Goal: Information Seeking & Learning: Learn about a topic

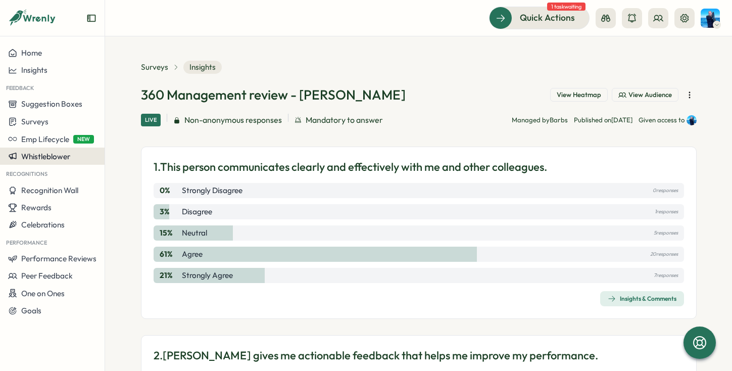
click at [61, 158] on span "Whistleblower" at bounding box center [45, 156] width 49 height 10
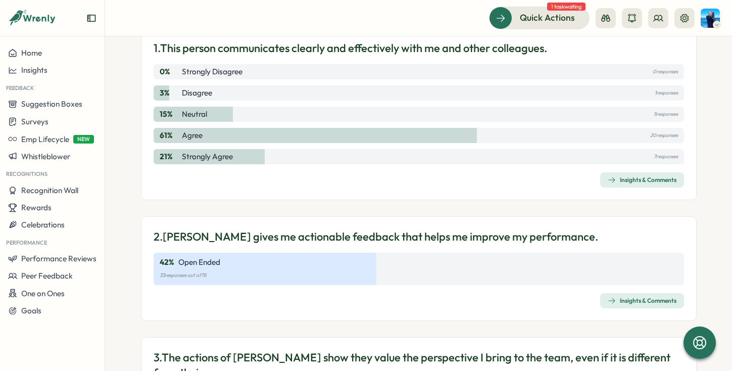
scroll to position [116, 0]
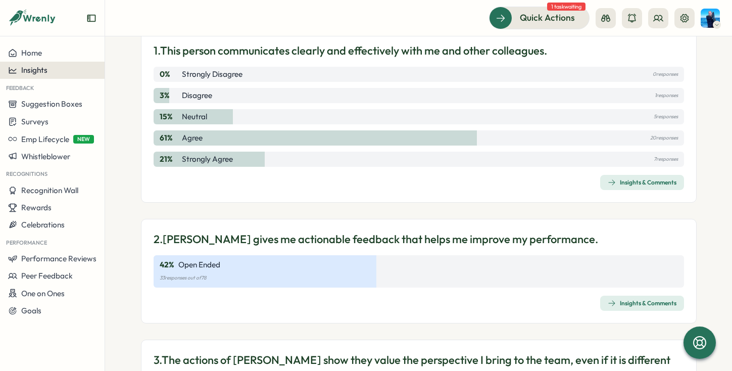
click at [56, 69] on div "Insights" at bounding box center [52, 70] width 88 height 9
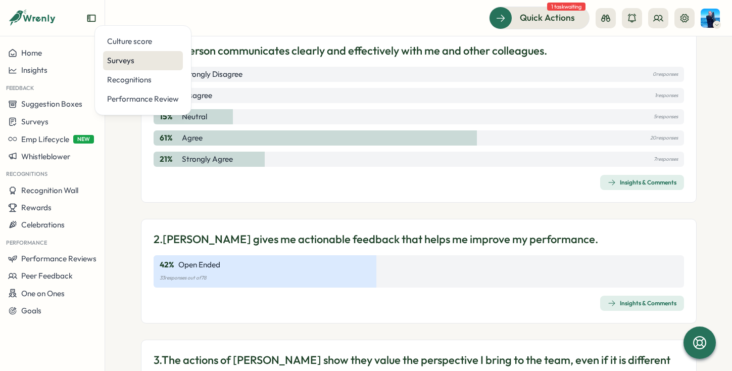
click at [135, 58] on div "Surveys" at bounding box center [143, 60] width 72 height 11
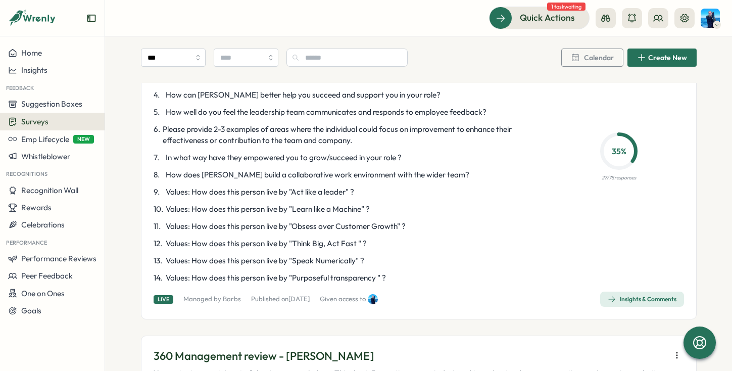
scroll to position [1674, 0]
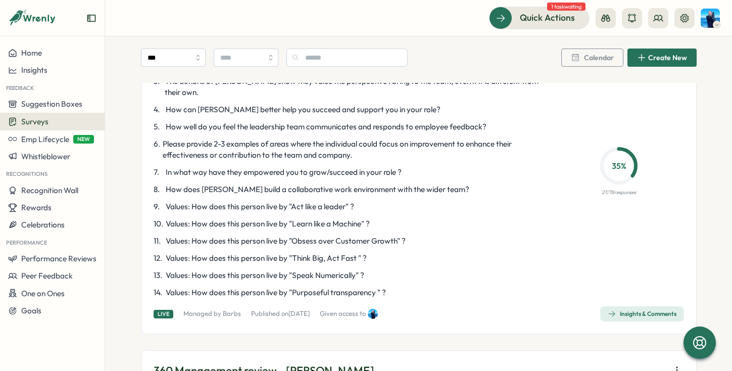
click at [638, 306] on span "Insights & Comments" at bounding box center [641, 313] width 69 height 14
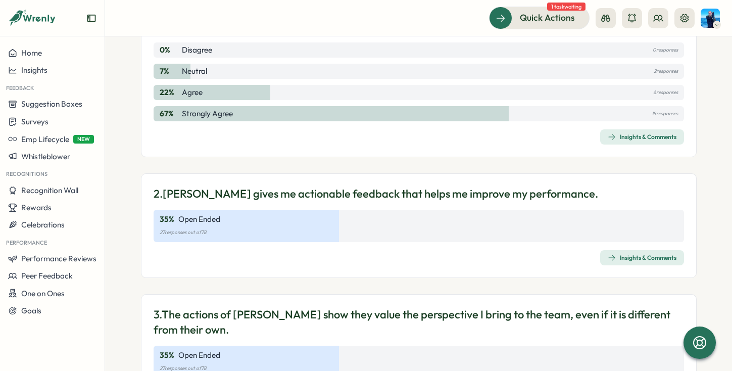
scroll to position [186, 0]
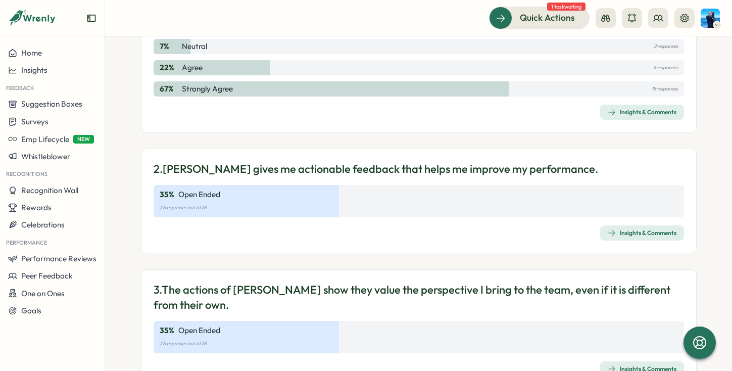
click at [614, 234] on div "Insights & Comments" at bounding box center [641, 233] width 69 height 8
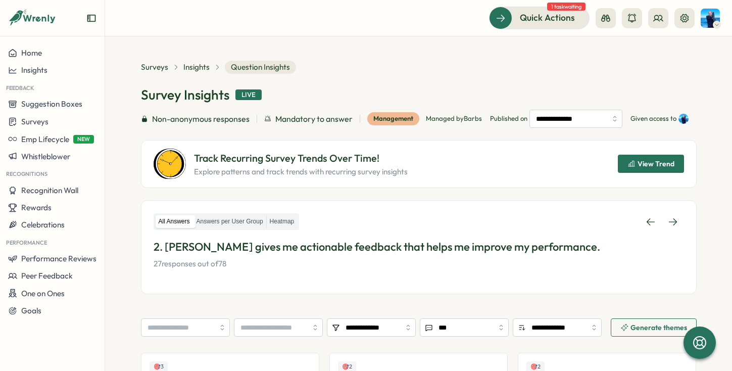
scroll to position [90, 0]
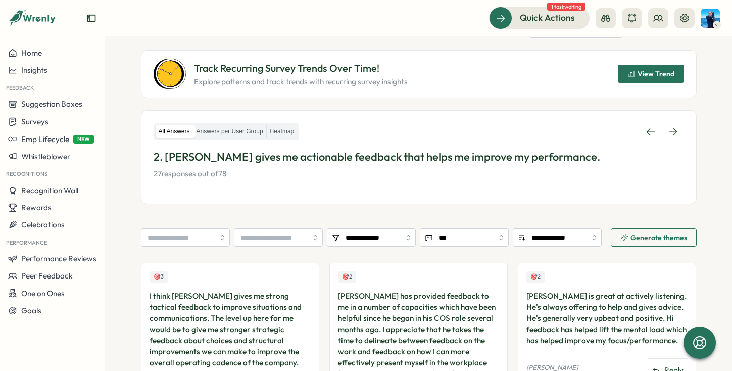
click at [635, 241] on span "Generate themes" at bounding box center [658, 237] width 57 height 7
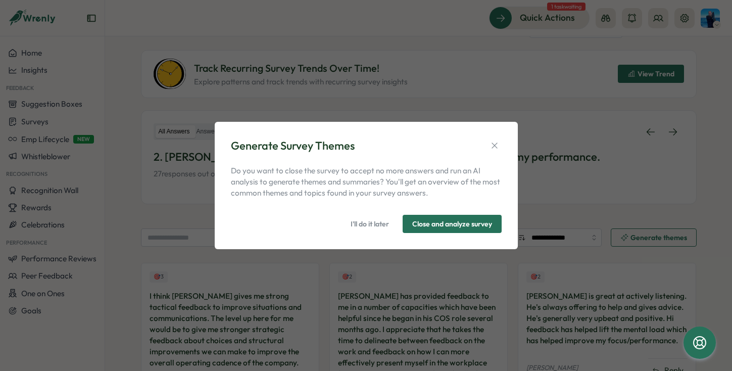
click at [449, 221] on span "Close and analyze survey" at bounding box center [452, 223] width 80 height 17
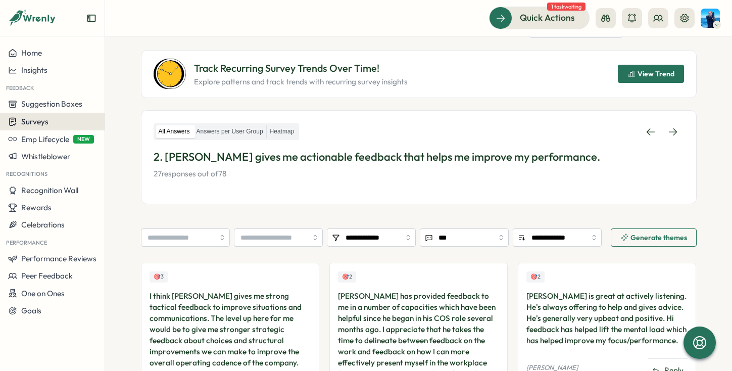
click at [64, 123] on div "Surveys" at bounding box center [52, 122] width 88 height 10
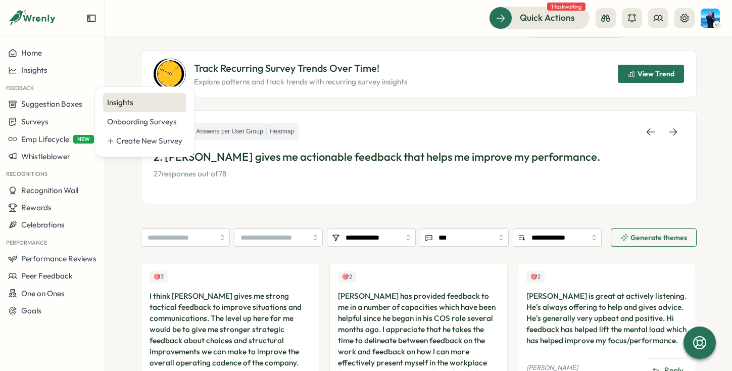
click at [147, 97] on div "Insights" at bounding box center [144, 102] width 75 height 11
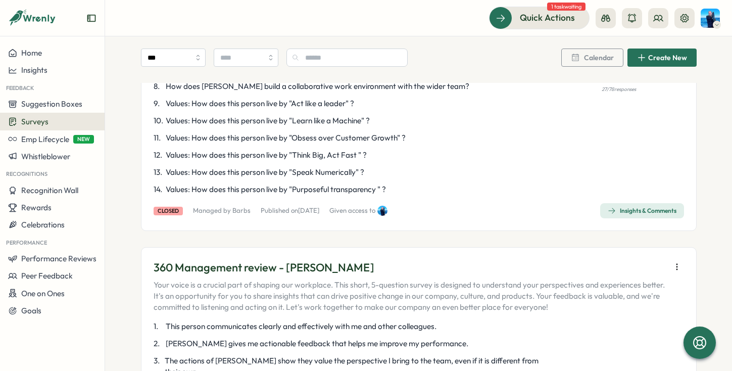
scroll to position [2019, 0]
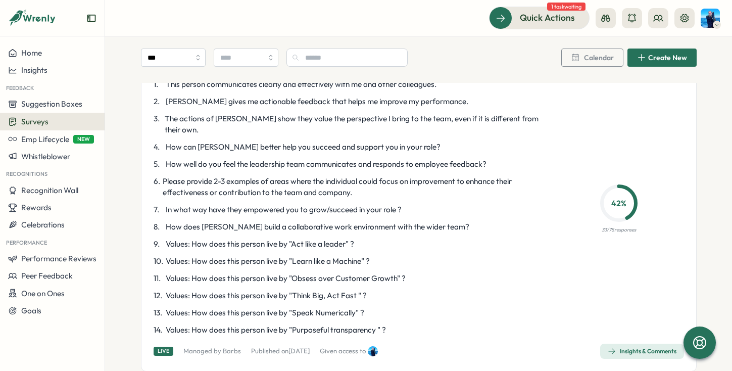
click at [648, 347] on div "Insights & Comments" at bounding box center [641, 351] width 69 height 8
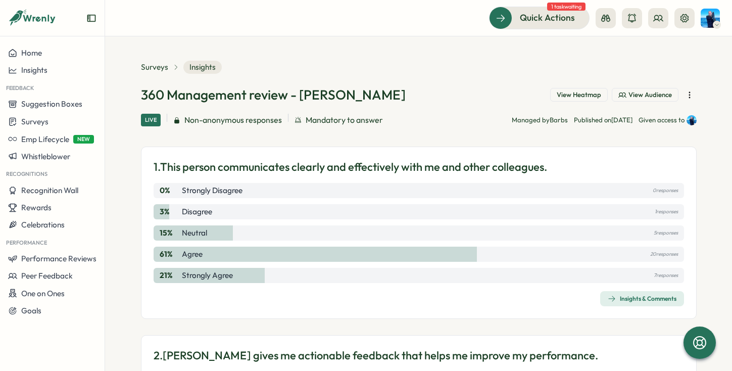
click at [660, 294] on div "Insights & Comments" at bounding box center [641, 298] width 69 height 8
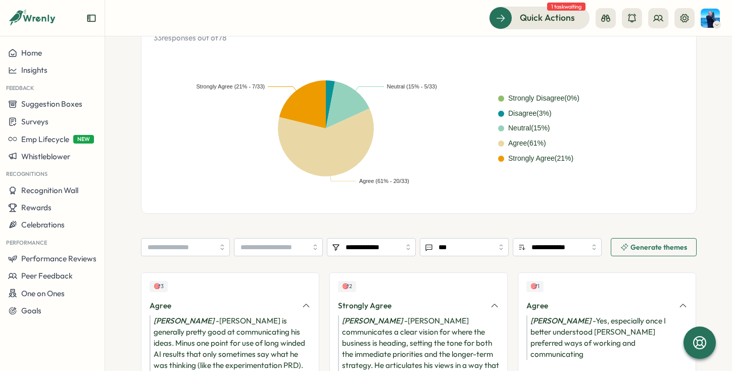
scroll to position [225, 0]
click at [630, 246] on span "Generate themes" at bounding box center [658, 247] width 57 height 7
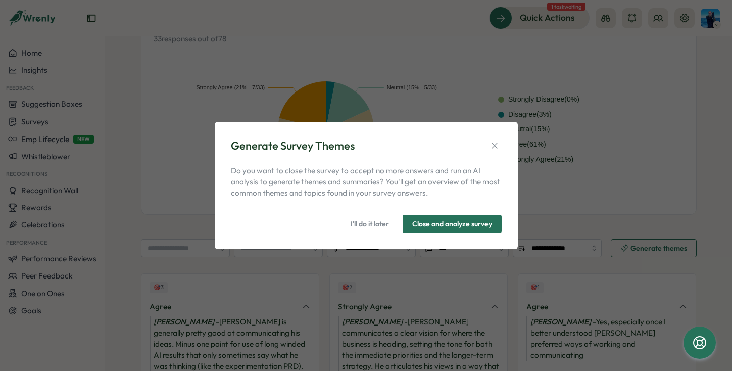
click at [432, 222] on span "Close and analyze survey" at bounding box center [452, 223] width 80 height 17
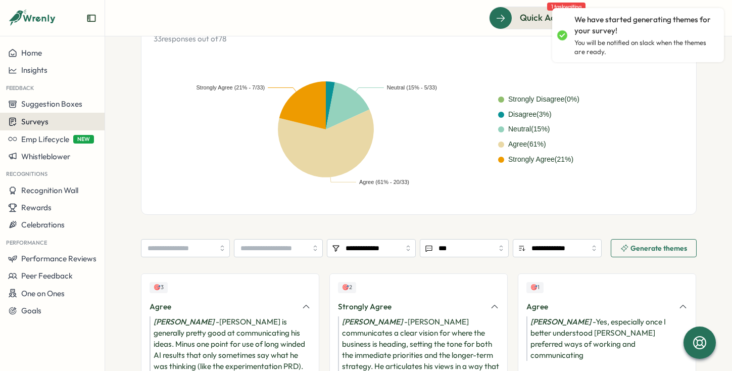
click at [64, 119] on div "Surveys" at bounding box center [52, 122] width 88 height 10
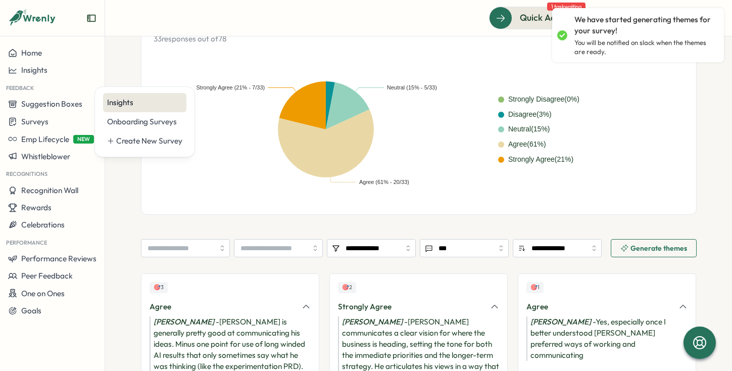
click at [136, 96] on div "Insights" at bounding box center [144, 102] width 83 height 19
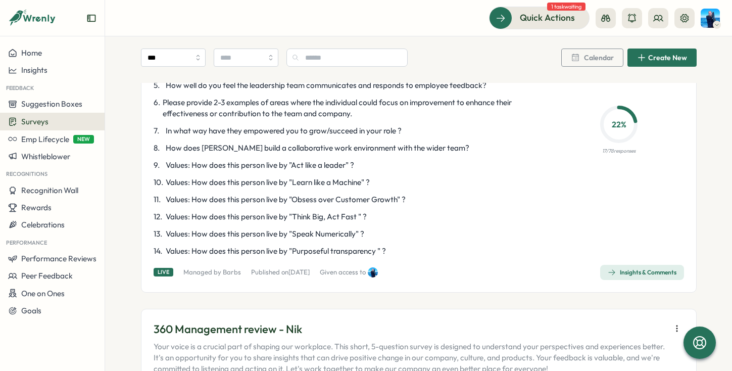
scroll to position [517, 0]
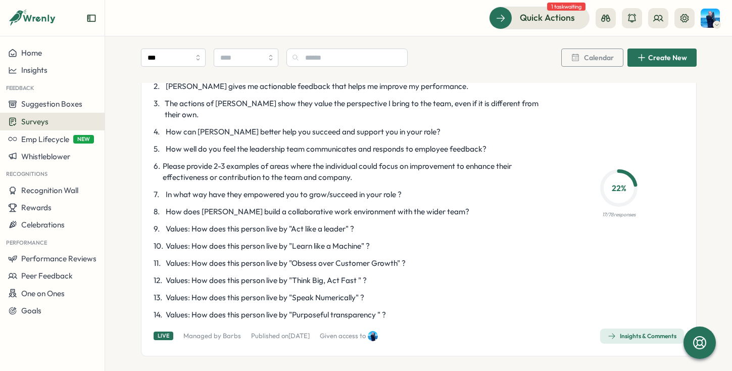
click at [627, 332] on div "Insights & Comments" at bounding box center [641, 336] width 69 height 8
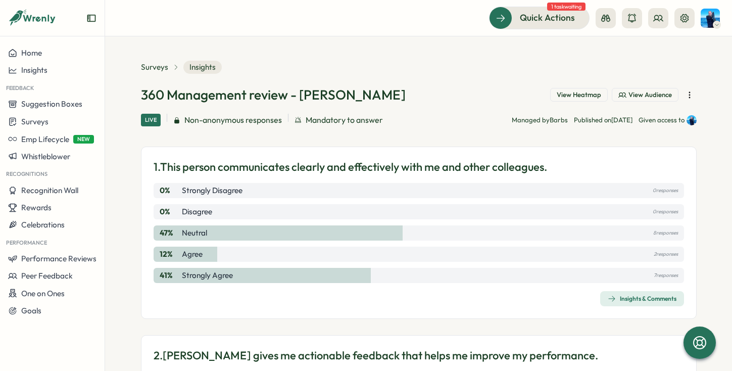
click at [655, 300] on div "Insights & Comments" at bounding box center [641, 298] width 69 height 8
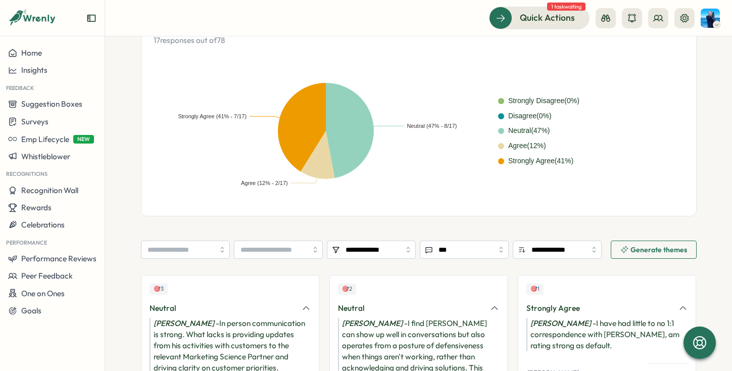
scroll to position [231, 0]
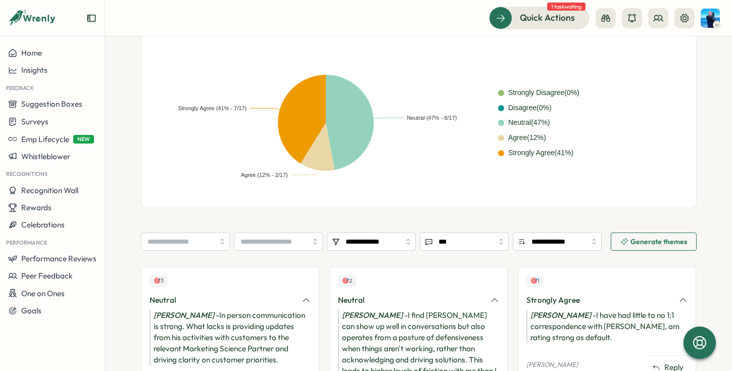
click at [623, 241] on icon "button" at bounding box center [624, 241] width 8 height 8
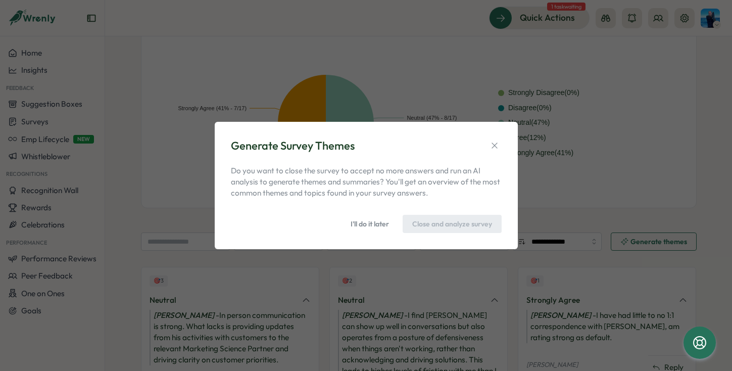
click at [399, 97] on div "Generate Survey Themes Do you want to close the survey to accept no more answer…" at bounding box center [366, 185] width 732 height 371
click at [75, 125] on div "Generate Survey Themes Do you want to close the survey to accept no more answer…" at bounding box center [366, 185] width 732 height 371
click at [358, 229] on span "I'll do it later" at bounding box center [369, 223] width 38 height 17
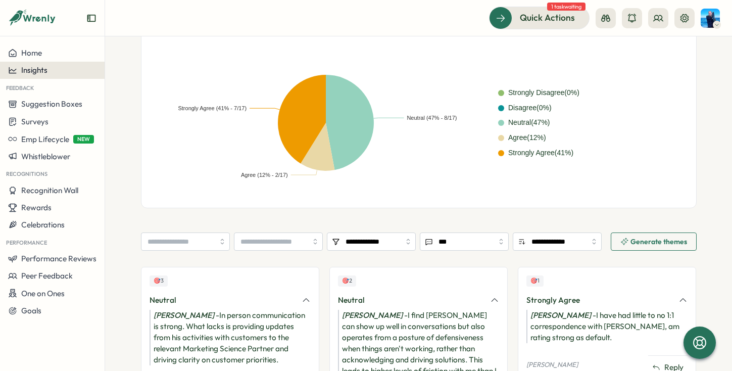
click at [52, 66] on div "Insights" at bounding box center [52, 70] width 88 height 9
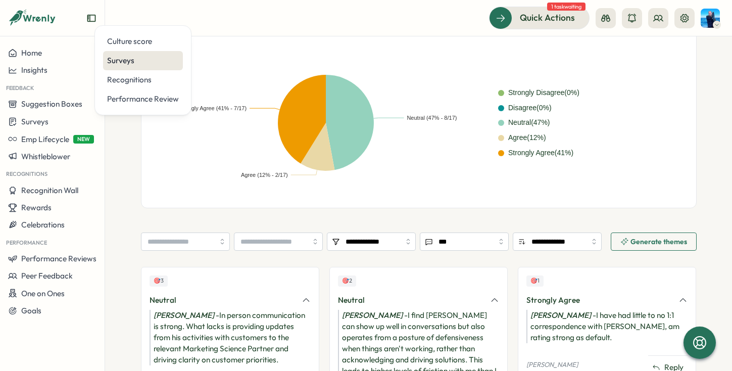
click at [129, 56] on div "Surveys" at bounding box center [143, 60] width 72 height 11
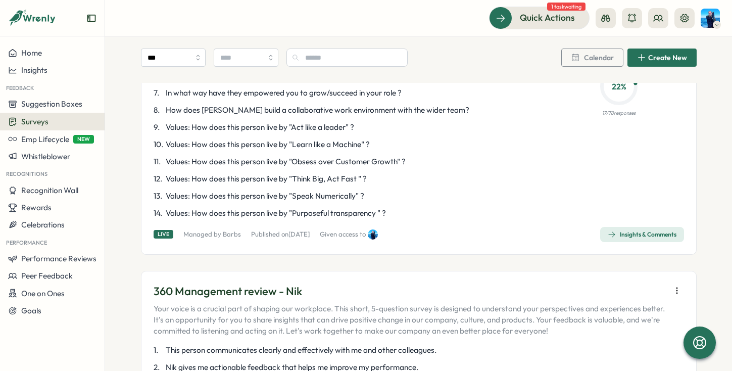
scroll to position [559, 0]
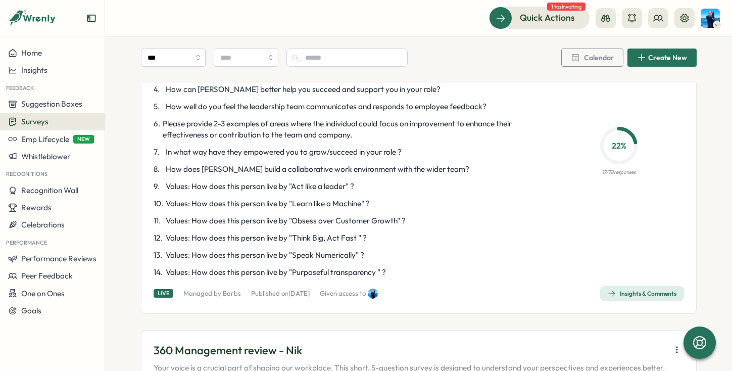
click at [623, 270] on div "360 Management review - [PERSON_NAME] Your voice is a crucial part of shaping o…" at bounding box center [418, 130] width 555 height 366
click at [620, 288] on span "Insights & Comments" at bounding box center [641, 293] width 69 height 14
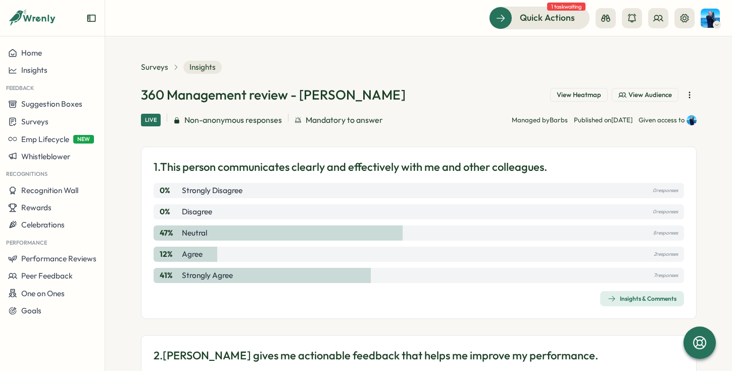
click at [616, 298] on div "Insights & Comments" at bounding box center [641, 298] width 69 height 8
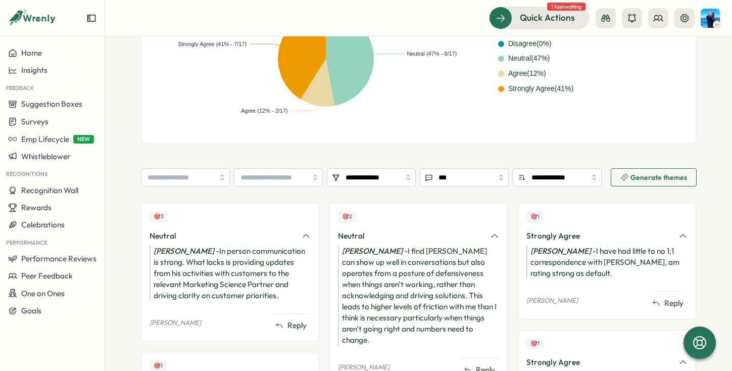
scroll to position [276, 0]
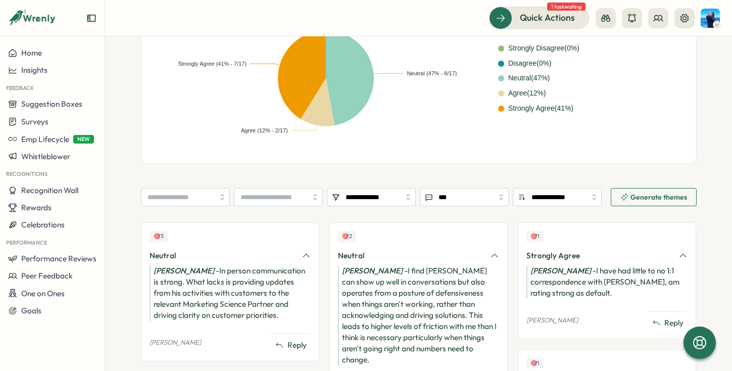
click at [645, 183] on div "**********" at bounding box center [418, 215] width 555 height 861
click at [630, 192] on span "Generate themes" at bounding box center [653, 196] width 67 height 17
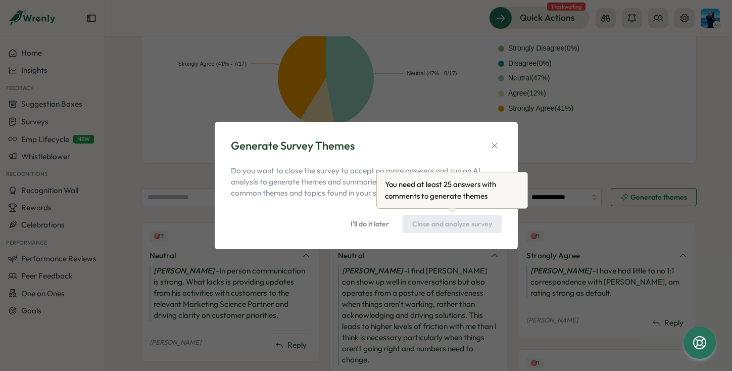
click at [428, 221] on div "Close and analyze survey" at bounding box center [451, 224] width 99 height 18
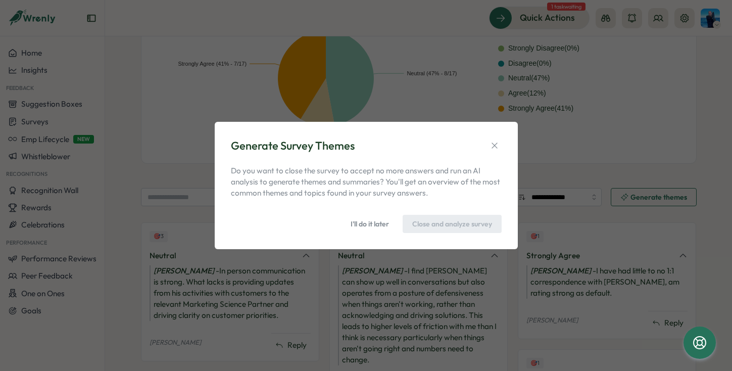
click at [436, 222] on div "Close and analyze survey" at bounding box center [451, 224] width 99 height 18
click at [356, 225] on span "I'll do it later" at bounding box center [369, 223] width 38 height 17
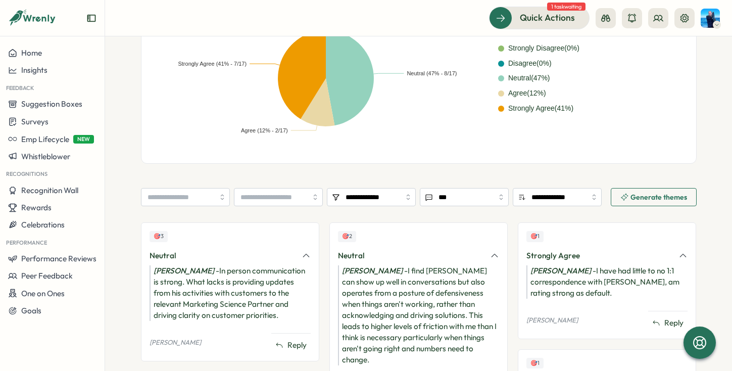
click at [573, 66] on div "Disagree ( 0 %)" at bounding box center [591, 63] width 186 height 11
